Goal: Task Accomplishment & Management: Manage account settings

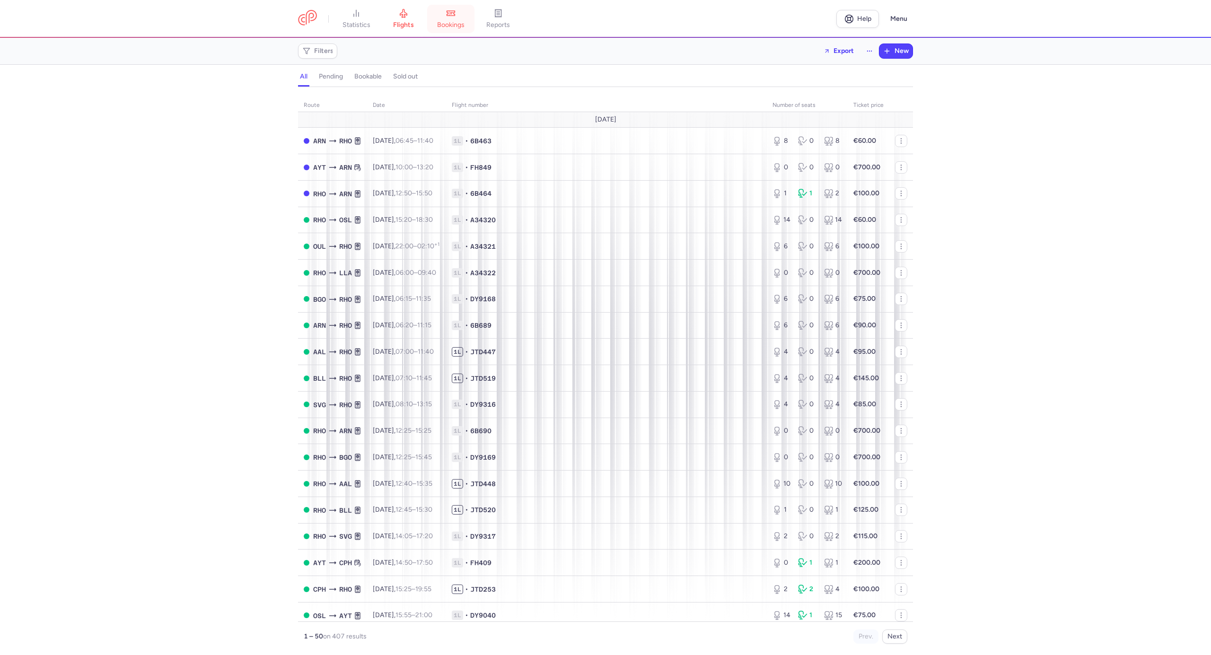
click at [460, 14] on link "bookings" at bounding box center [450, 19] width 47 height 21
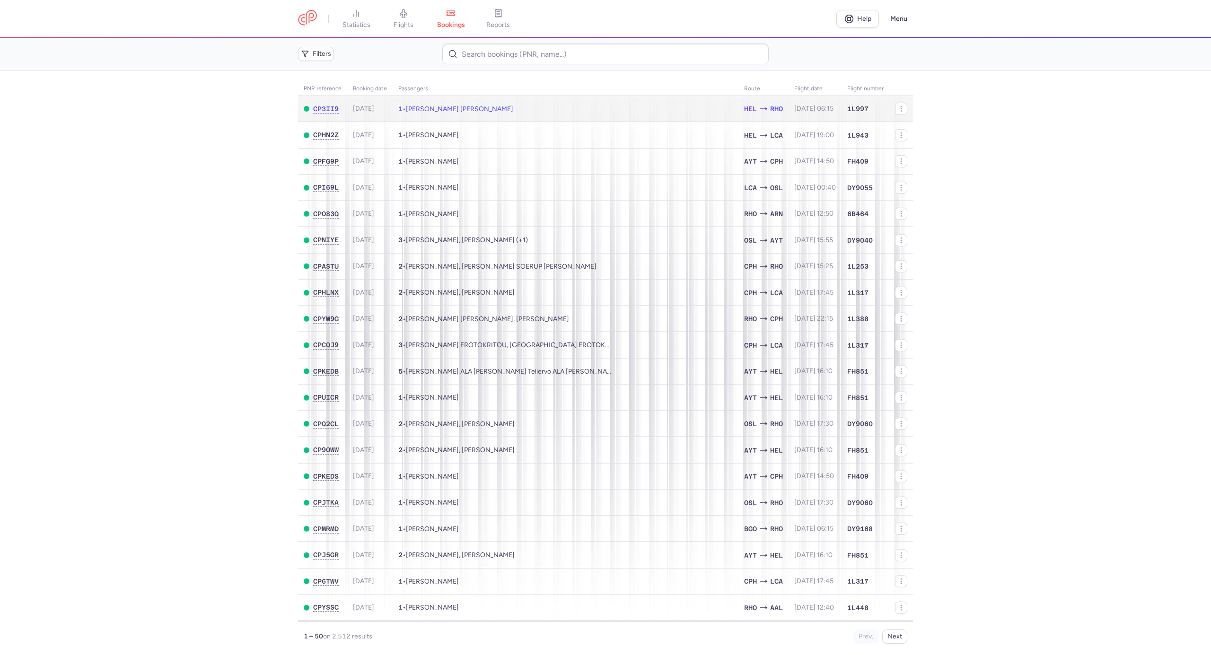
click at [455, 105] on span "[PERSON_NAME] [PERSON_NAME]" at bounding box center [459, 109] width 107 height 8
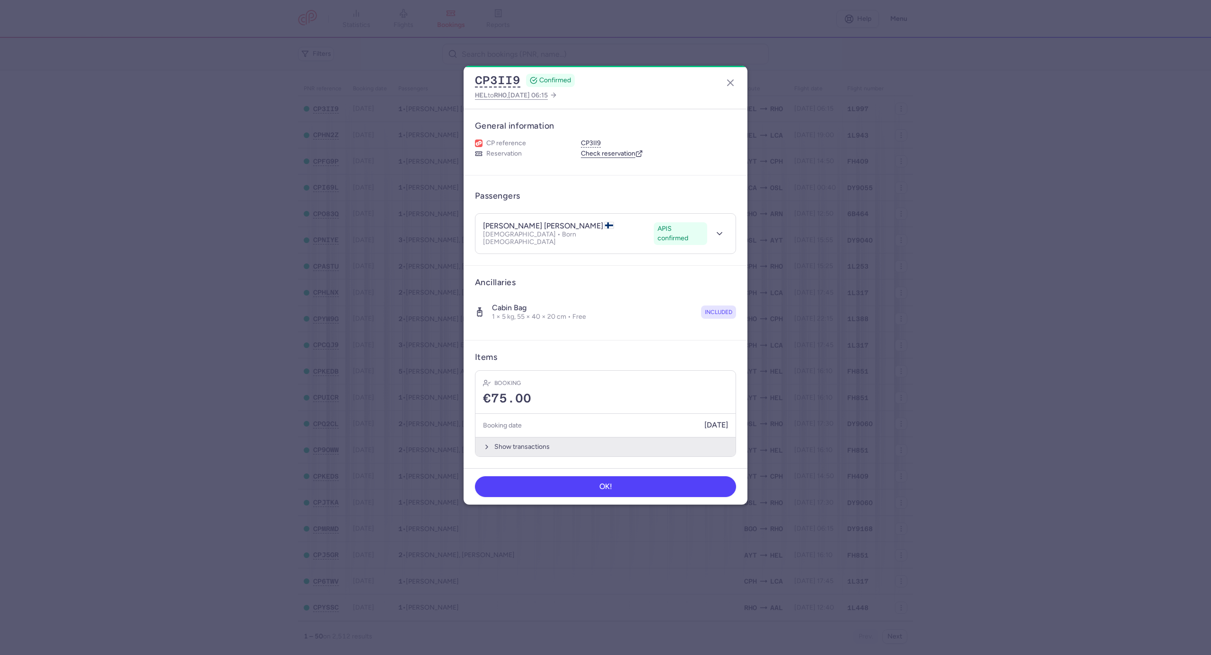
click at [536, 450] on article "Items Booking €75.00 Booking date 14/08/2025 Show transactions" at bounding box center [606, 405] width 284 height 128
click at [534, 443] on button "Show transactions" at bounding box center [606, 446] width 260 height 19
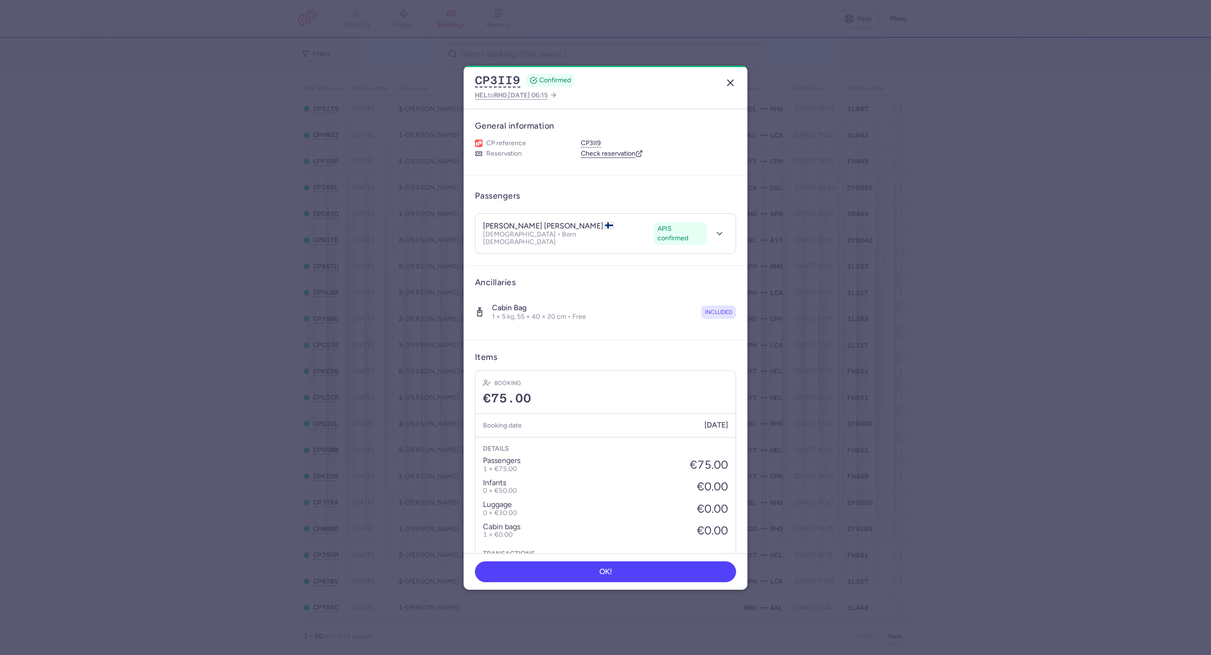
click at [729, 80] on icon "button" at bounding box center [730, 82] width 11 height 11
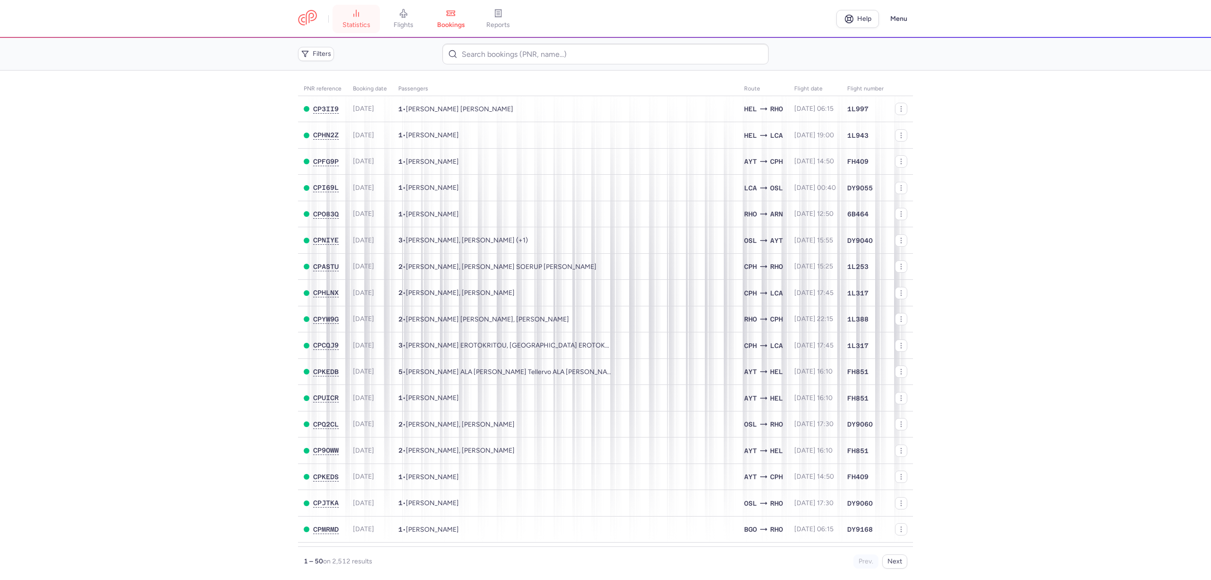
click at [371, 26] on link "statistics" at bounding box center [356, 19] width 47 height 21
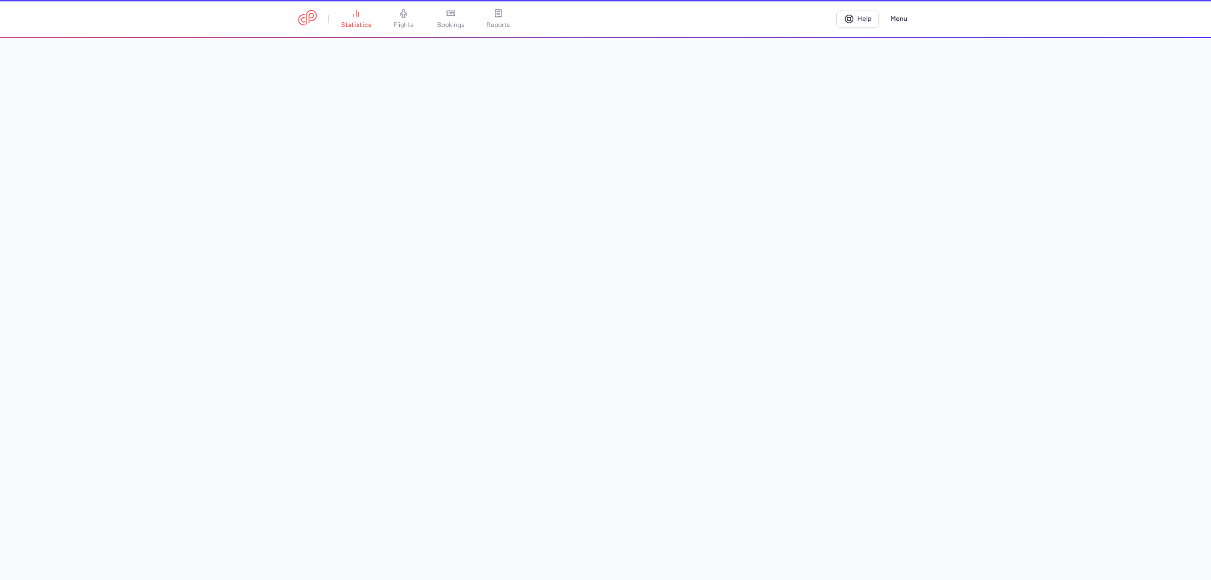
click at [409, 26] on span "flights" at bounding box center [404, 25] width 20 height 9
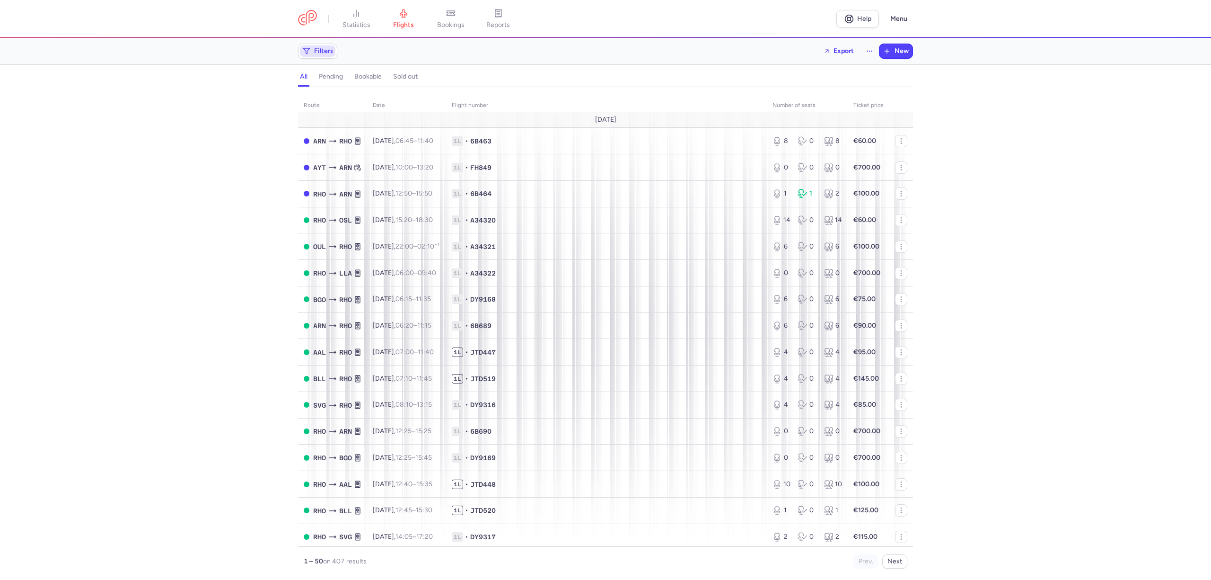
click at [326, 52] on span "Filters" at bounding box center [323, 51] width 19 height 8
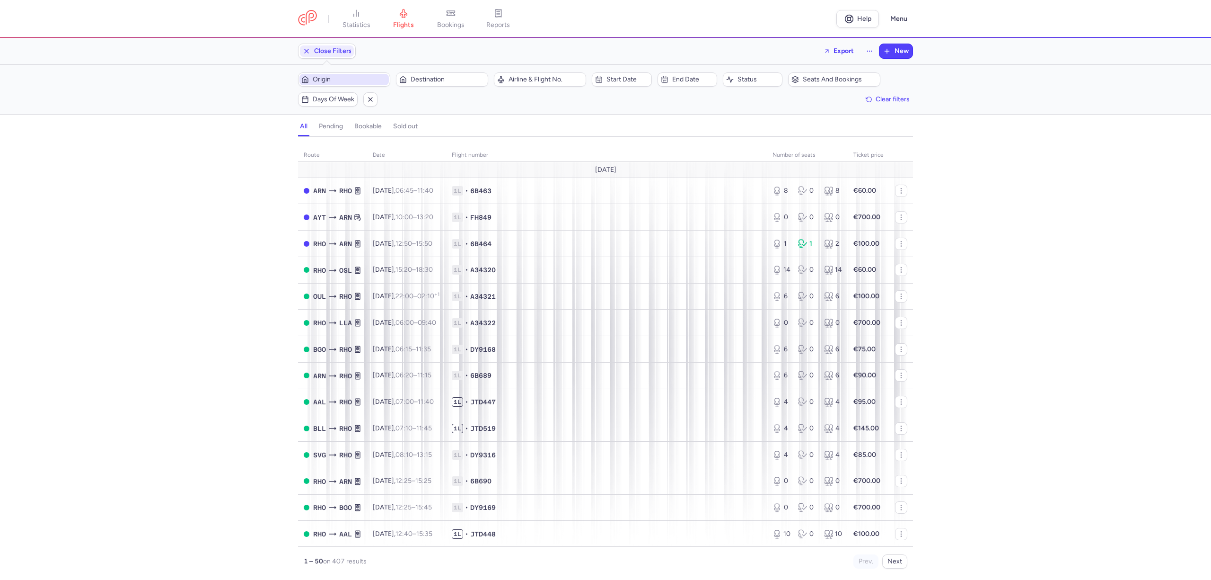
click at [336, 84] on span "Origin" at bounding box center [344, 79] width 89 height 11
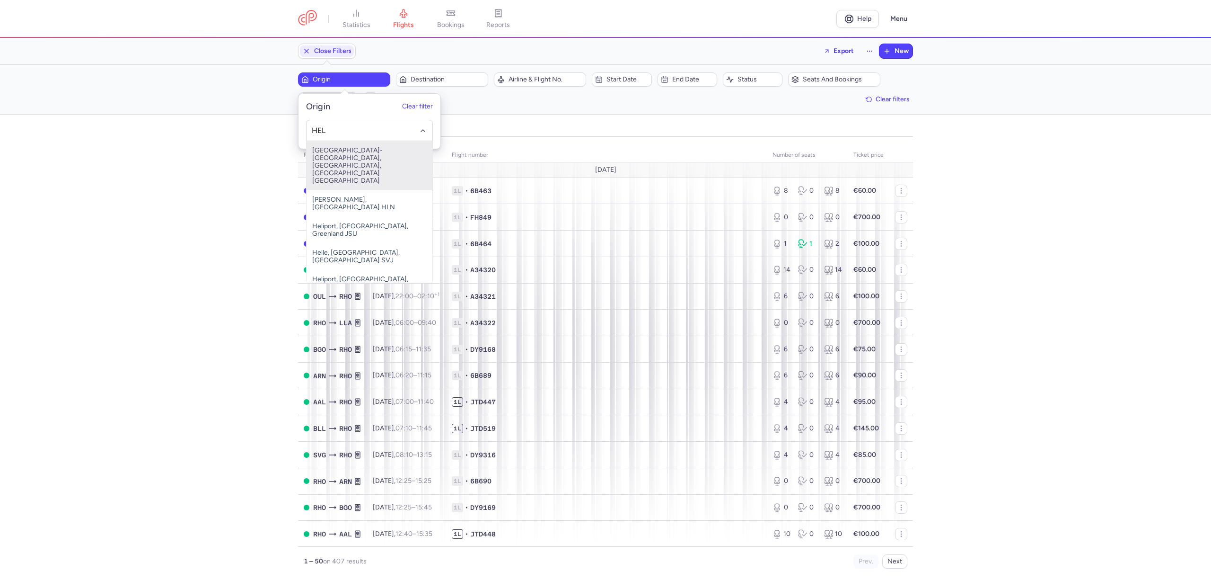
click at [341, 156] on span "Helsinki-vantaa, Helsinki, Finland HEL" at bounding box center [370, 165] width 126 height 49
type input "HEL"
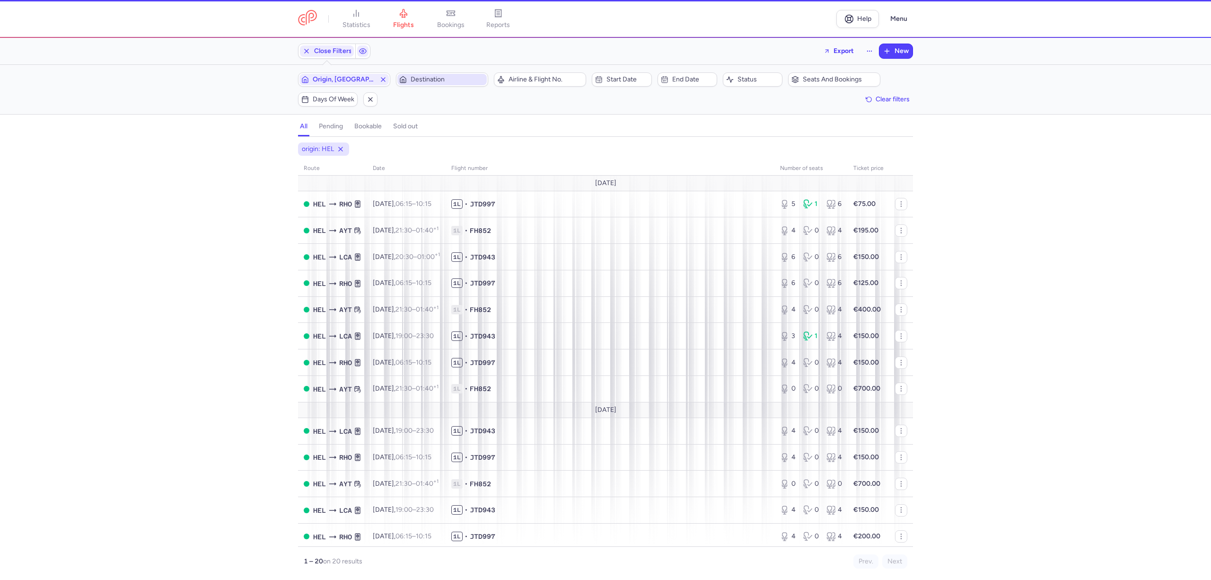
click at [432, 74] on span "Destination" at bounding box center [441, 79] width 89 height 11
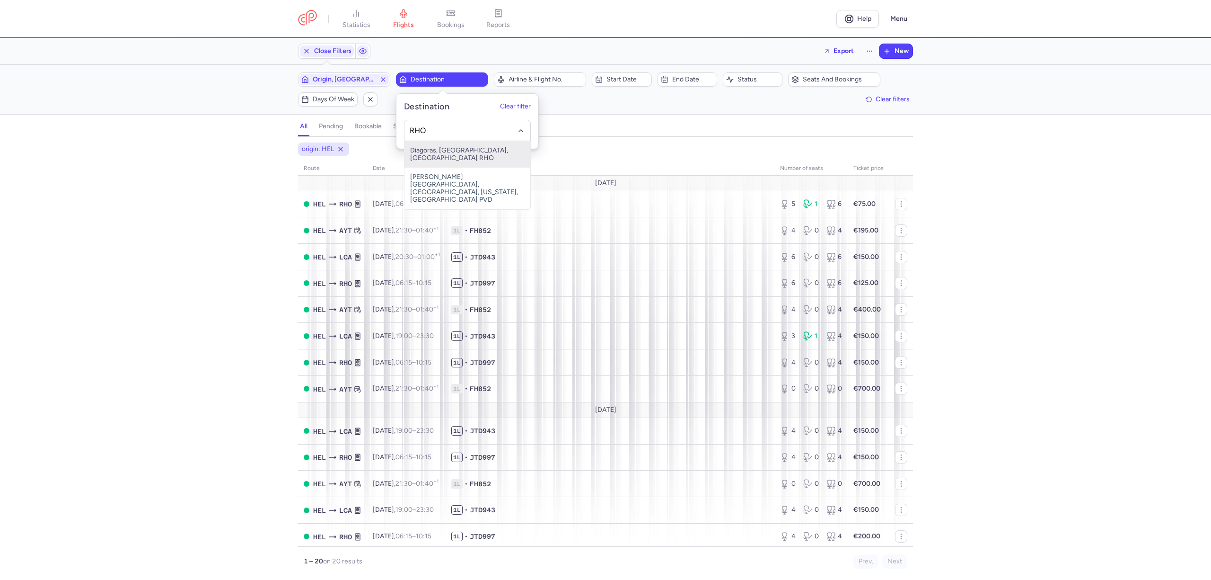
click at [449, 155] on span "Diagoras, Ródos, Greece RHO" at bounding box center [468, 154] width 126 height 26
type input "RHO"
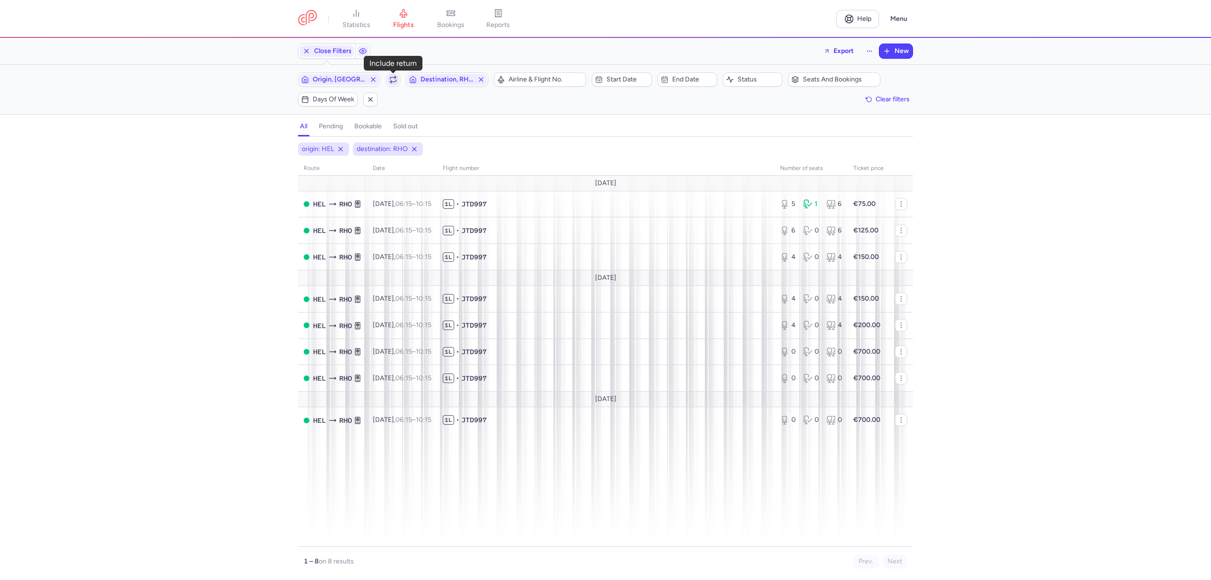
click at [390, 79] on icon "button" at bounding box center [393, 78] width 6 height 2
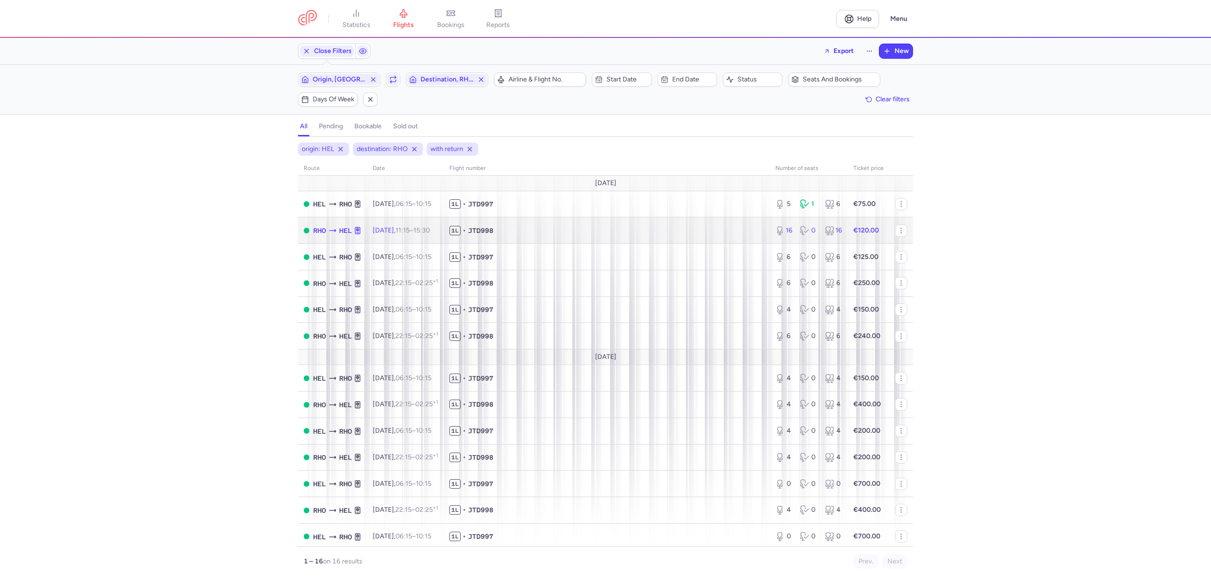
click at [542, 237] on td "1L • JTD998" at bounding box center [607, 230] width 326 height 26
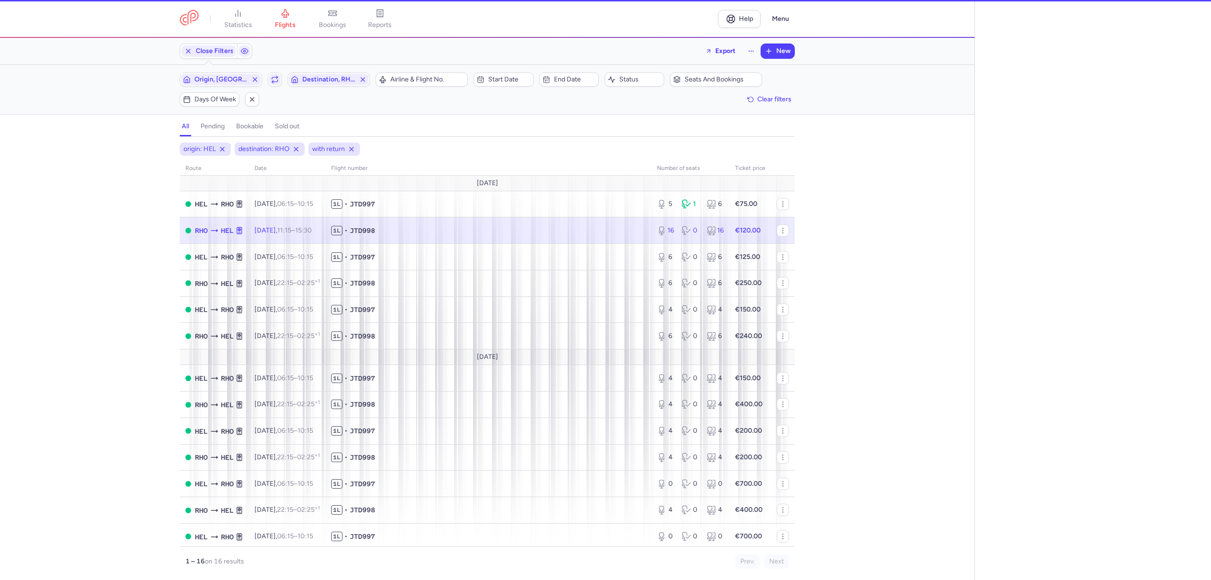
select select "hours"
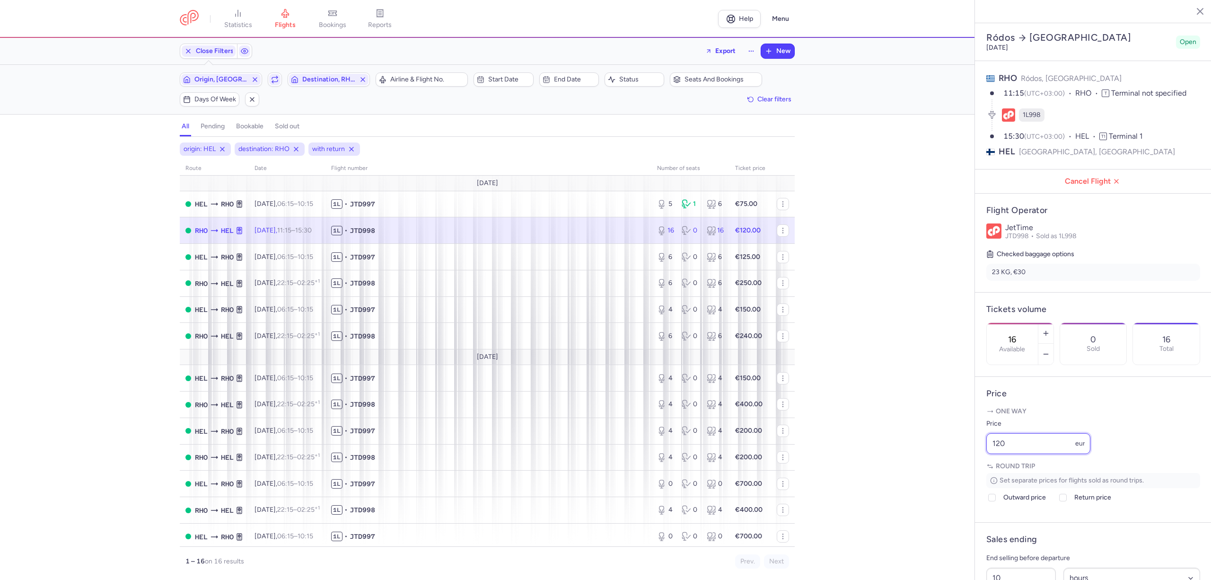
click at [951, 473] on div "statistics flights bookings reports Help Menu Close Filters Export New Filters …" at bounding box center [605, 290] width 1211 height 580
type input "75"
click at [1037, 564] on span "Save changes" at bounding box center [1018, 561] width 47 height 9
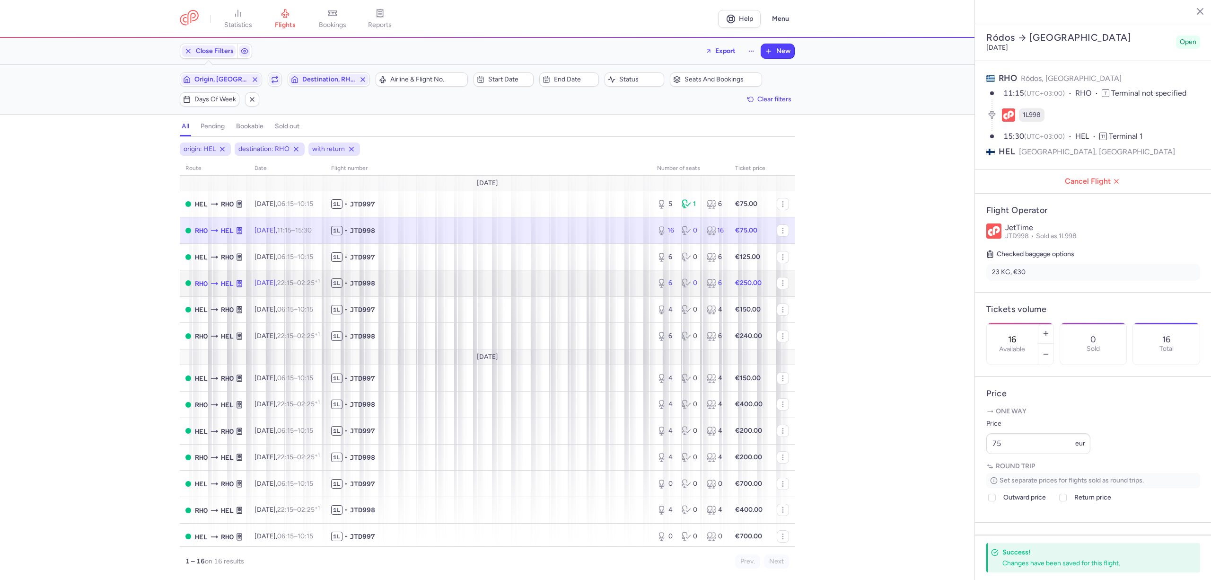
click at [568, 284] on span "1L • JTD998" at bounding box center [488, 282] width 315 height 9
type input "6"
type input "1"
select select "days"
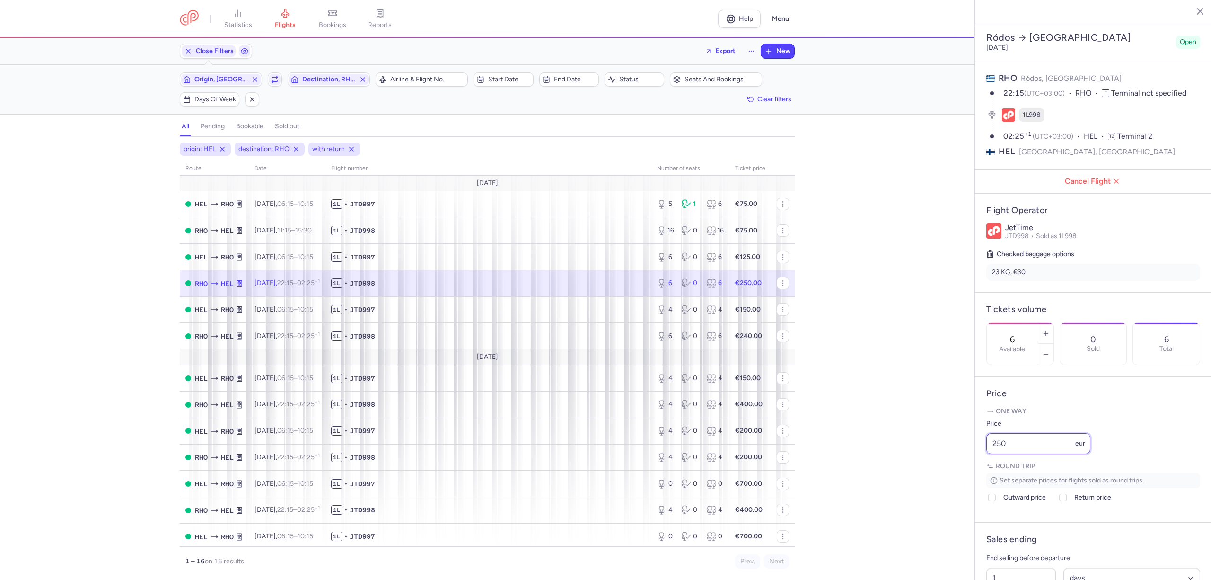
drag, startPoint x: 1009, startPoint y: 463, endPoint x: 994, endPoint y: 462, distance: 14.7
click at [994, 454] on input "250" at bounding box center [1039, 443] width 104 height 21
type input "175"
click at [1050, 350] on icon "button" at bounding box center [1046, 354] width 8 height 8
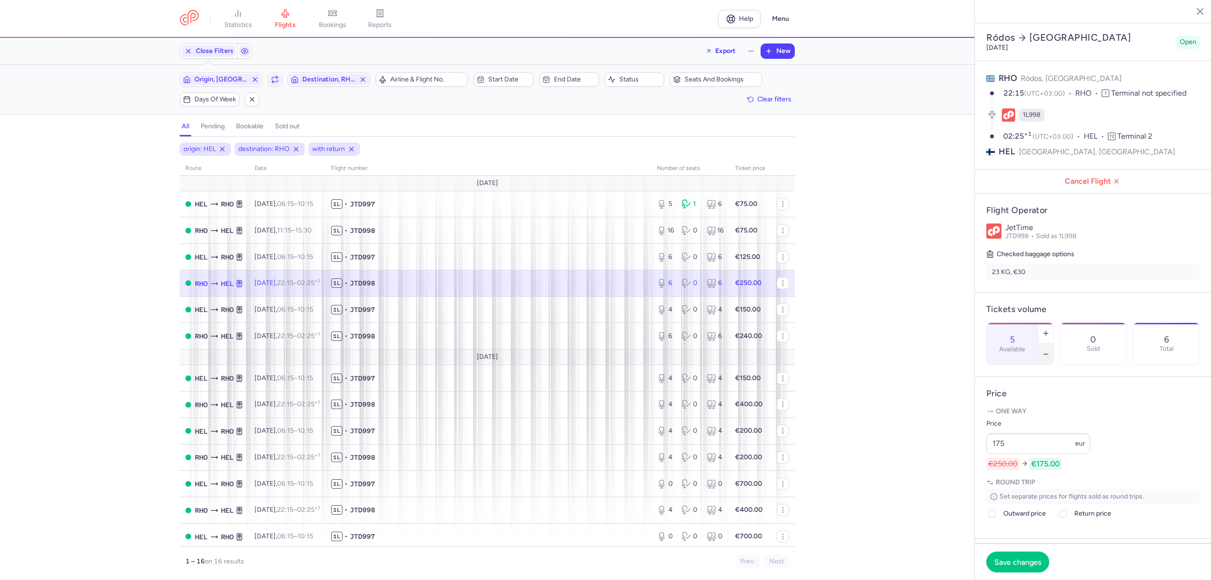
type input "4"
click at [1037, 562] on span "Save changes" at bounding box center [1018, 561] width 47 height 9
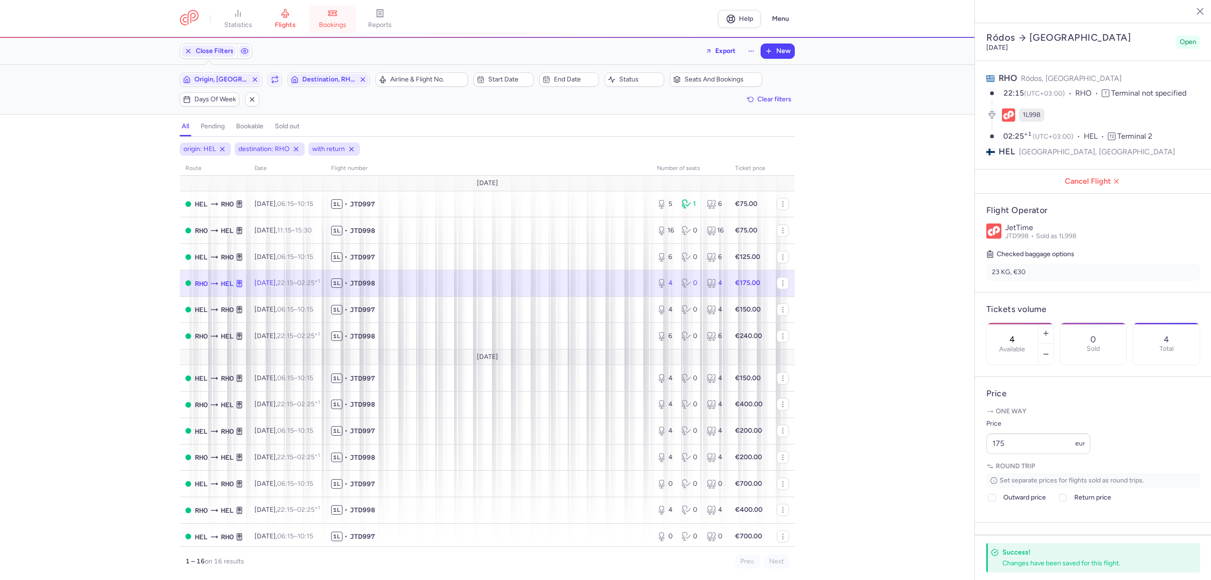
click at [335, 18] on icon at bounding box center [332, 13] width 9 height 9
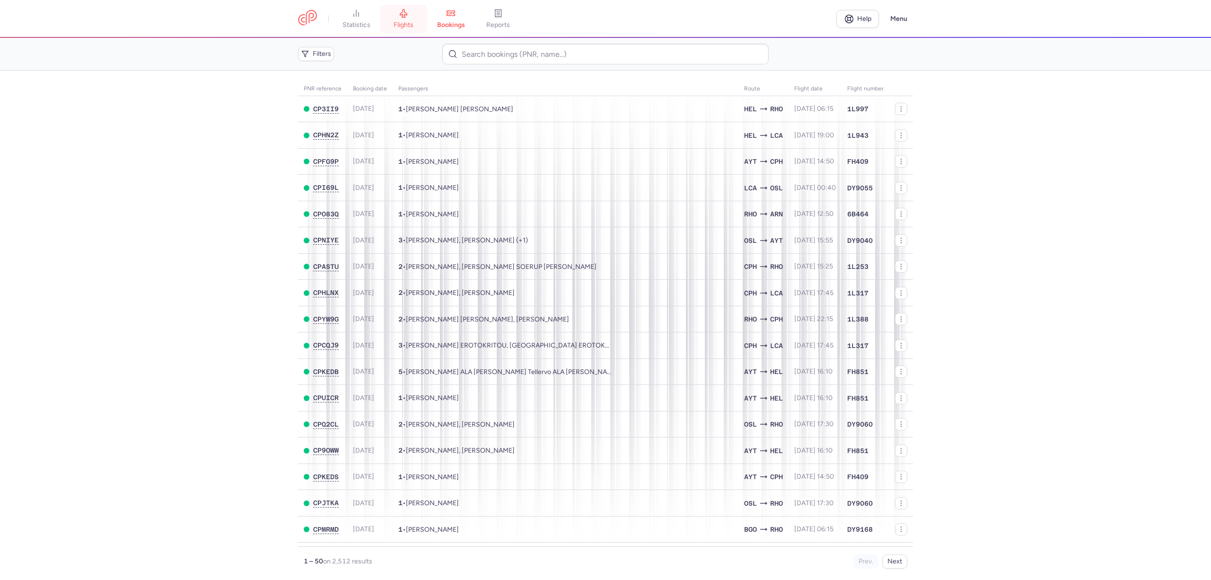
click at [411, 18] on link "flights" at bounding box center [403, 19] width 47 height 21
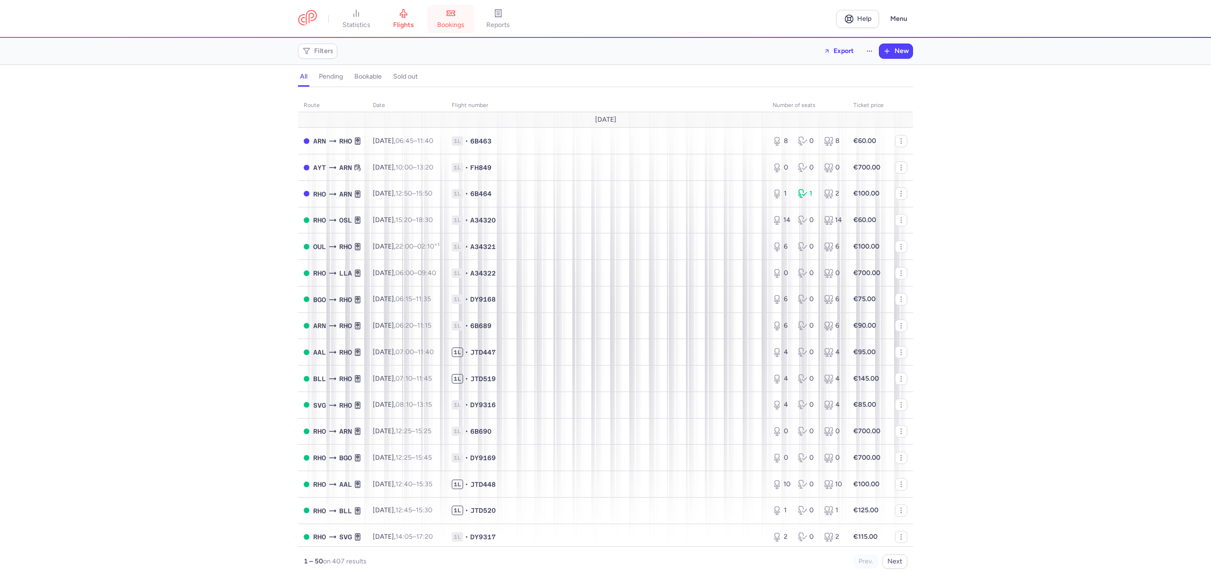
click at [449, 21] on span "bookings" at bounding box center [450, 25] width 27 height 9
click at [451, 28] on span "bookings" at bounding box center [450, 25] width 27 height 9
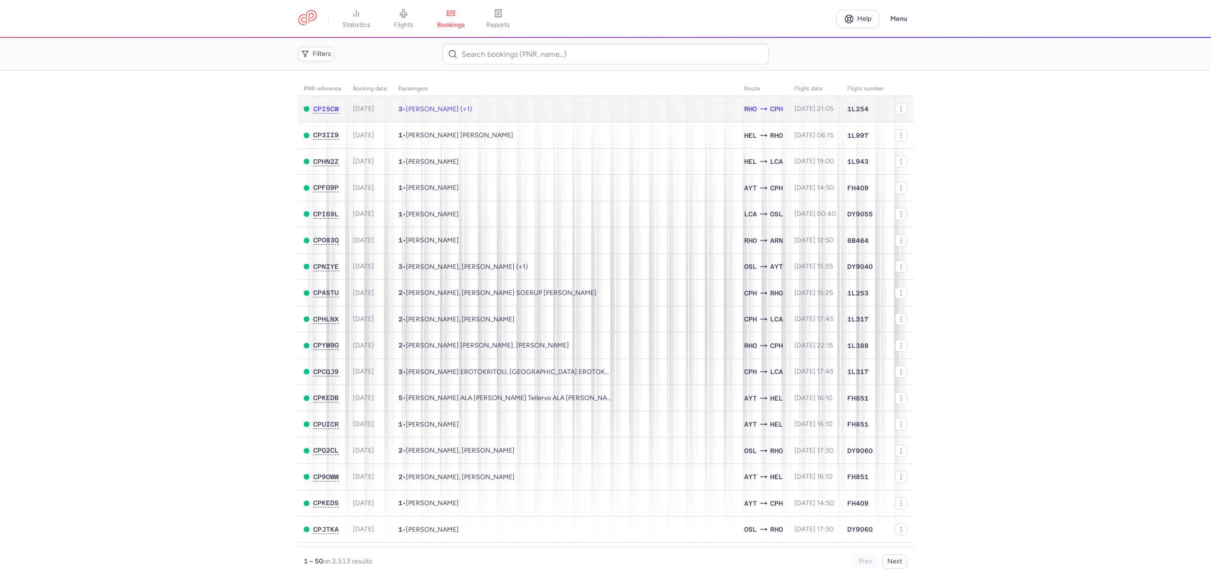
click at [475, 103] on td "3 • [PERSON_NAME] (+1)" at bounding box center [566, 109] width 346 height 26
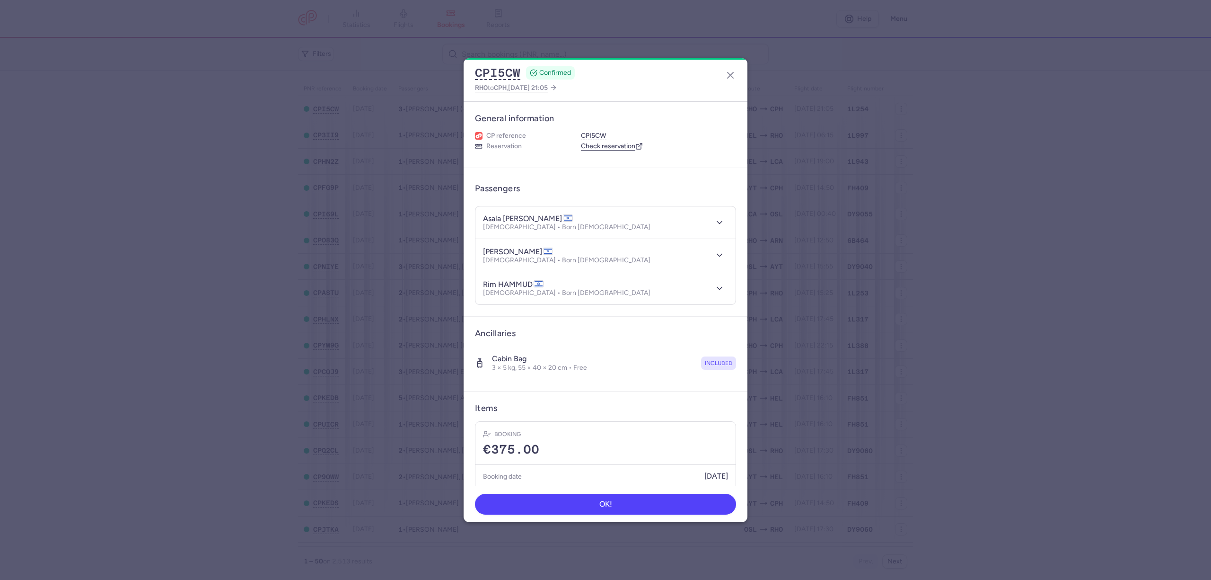
click at [510, 474] on h5 "Booking date" at bounding box center [502, 476] width 39 height 12
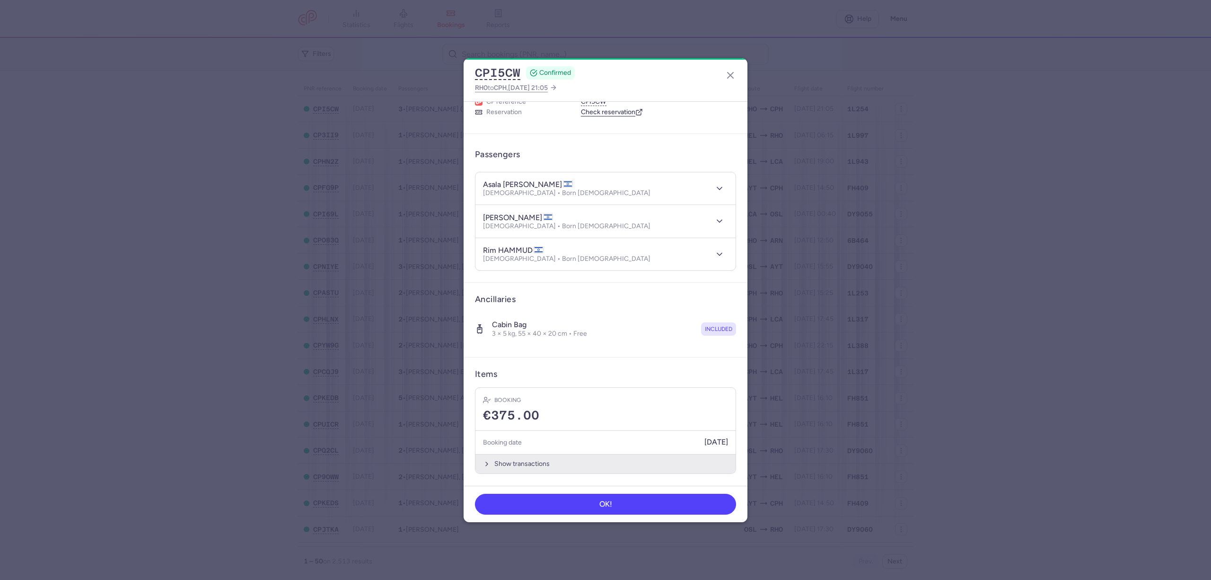
click at [525, 460] on button "Show transactions" at bounding box center [606, 463] width 260 height 19
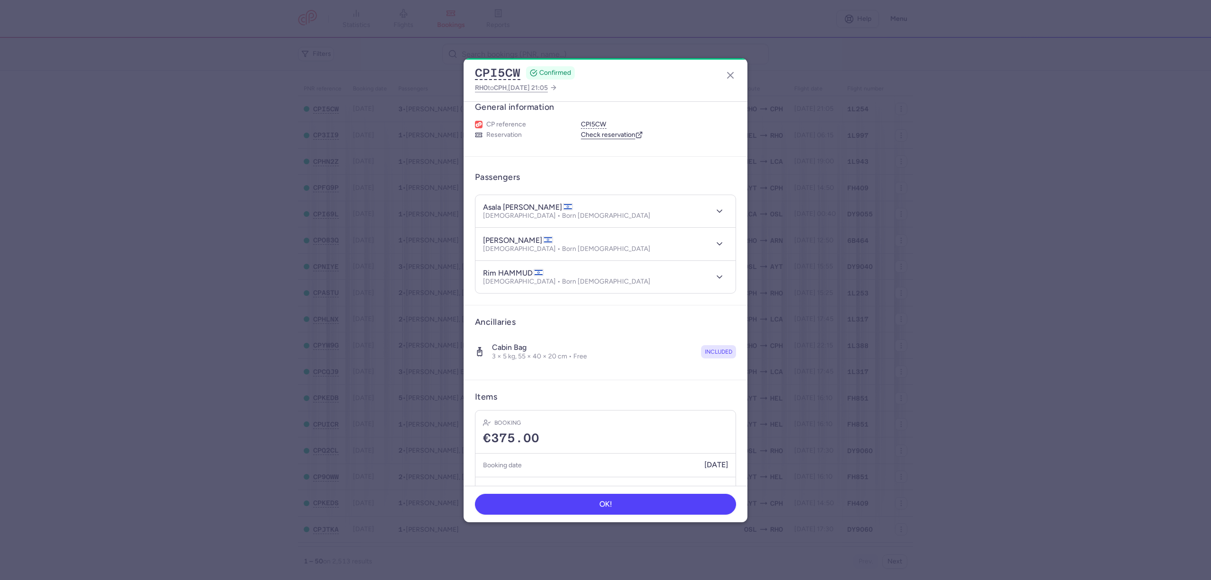
scroll to position [0, 0]
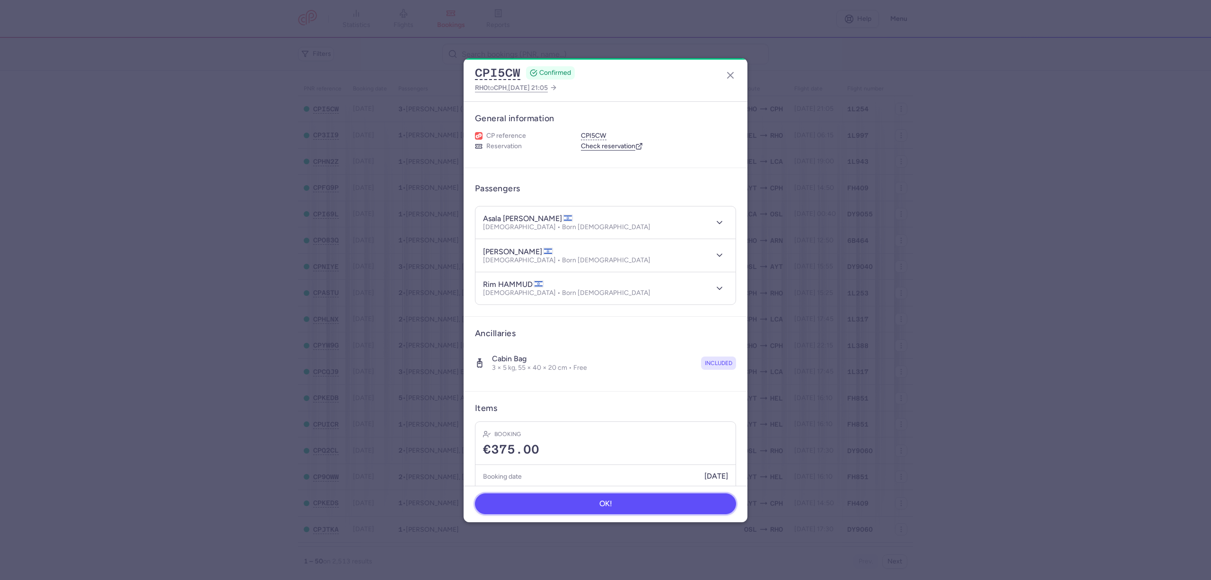
click at [534, 502] on button "OK!" at bounding box center [605, 503] width 261 height 21
